Goal: Transaction & Acquisition: Download file/media

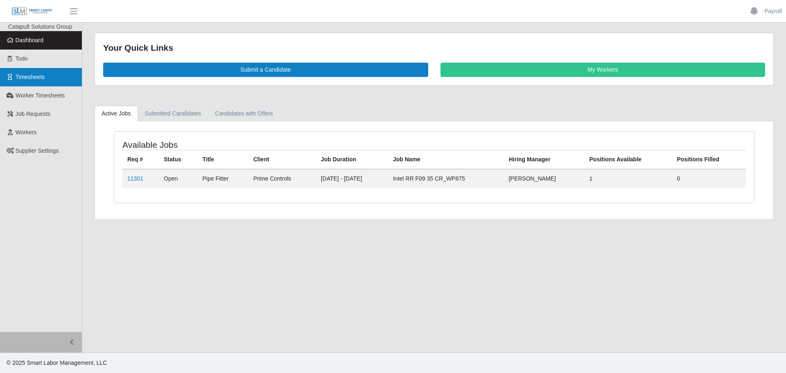
click at [47, 79] on link "Timesheets" at bounding box center [41, 77] width 82 height 18
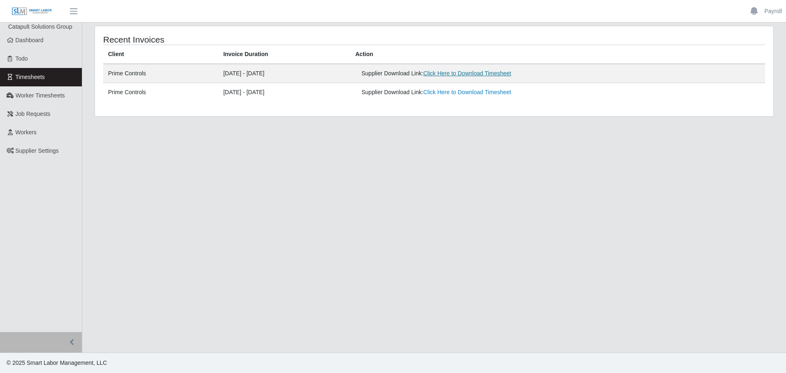
click at [486, 70] on link "Click Here to Download Timesheet" at bounding box center [467, 73] width 88 height 7
click at [463, 75] on link "Click Here to Download Timesheet" at bounding box center [467, 73] width 88 height 7
